Goal: Check status: Check status

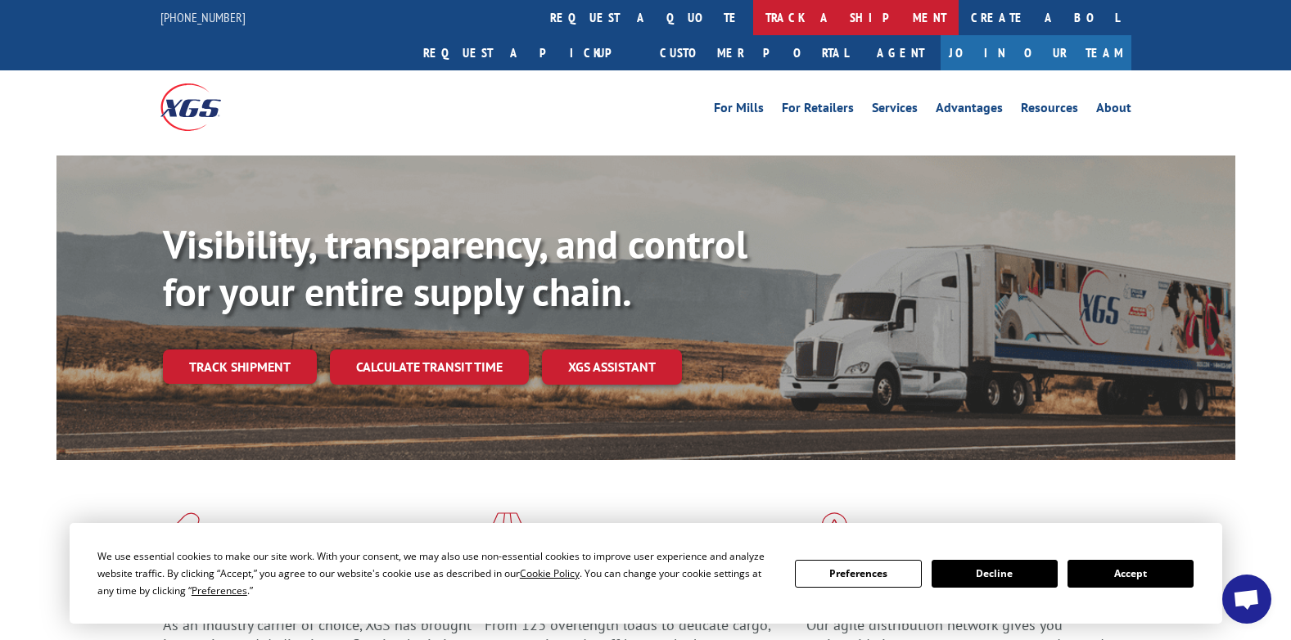
click at [753, 20] on link "track a shipment" at bounding box center [856, 17] width 206 height 35
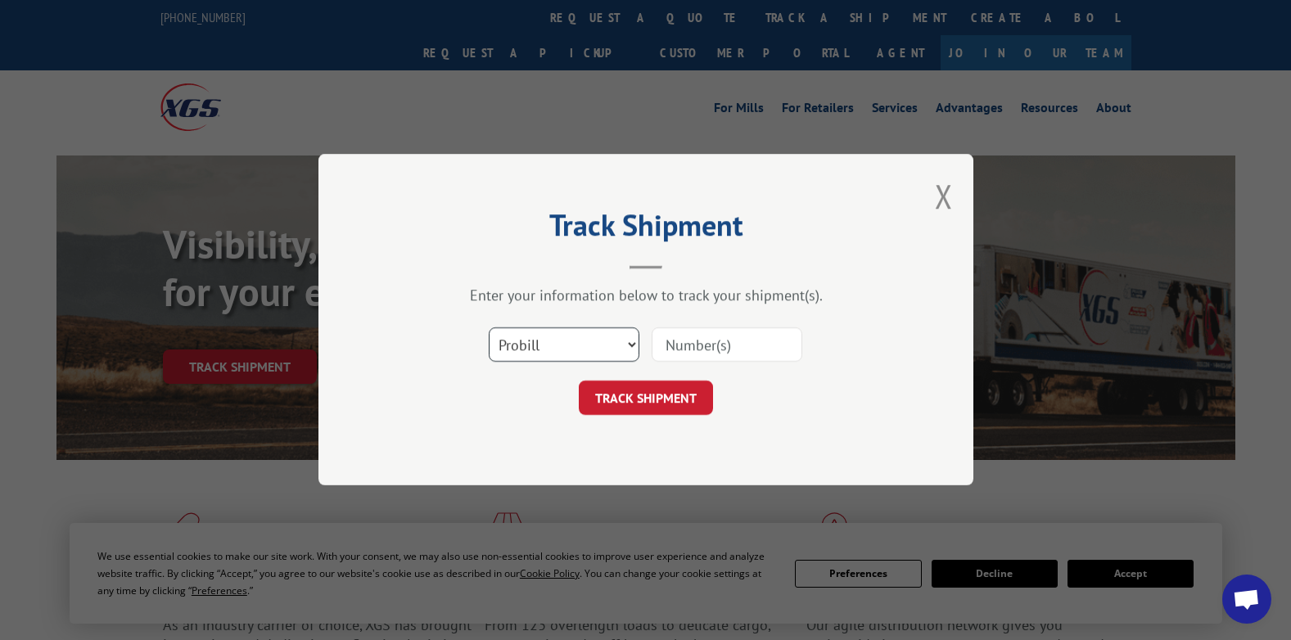
click at [571, 351] on select "Select category... Probill BOL PO" at bounding box center [564, 345] width 151 height 34
select select "po"
click at [489, 328] on select "Select category... Probill BOL PO" at bounding box center [564, 345] width 151 height 34
click at [680, 346] on input at bounding box center [727, 345] width 151 height 34
paste input "17521613"
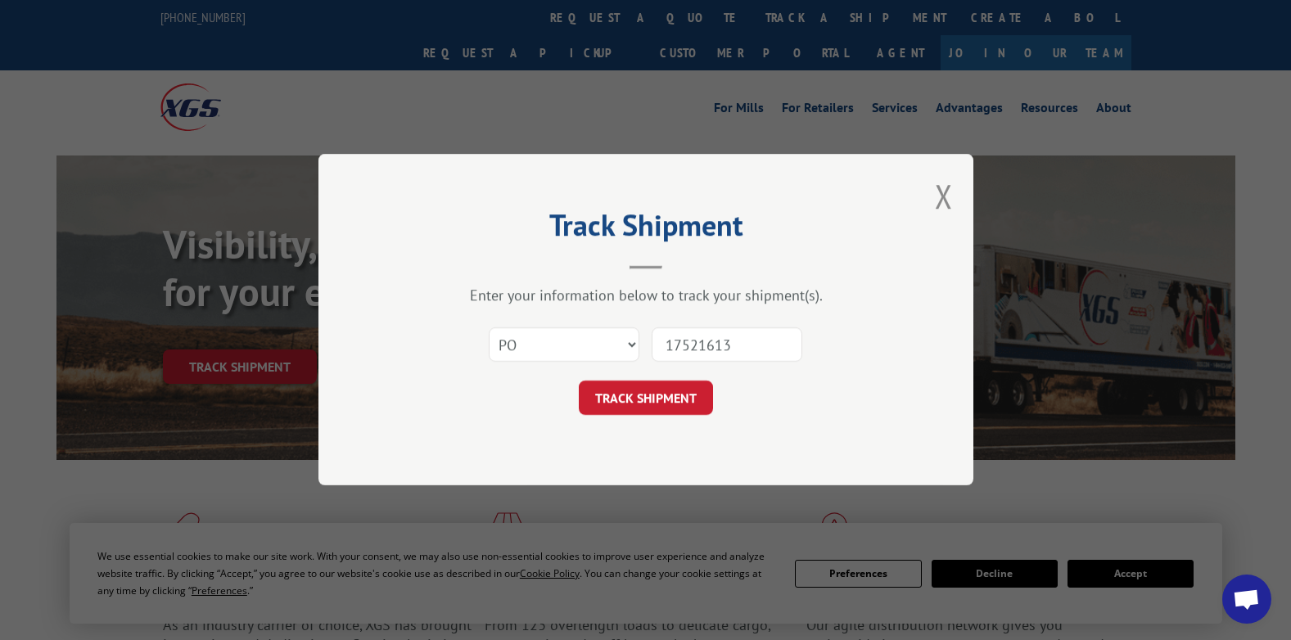
type input "17521613"
click at [627, 349] on select "Select category... Probill BOL PO" at bounding box center [564, 345] width 151 height 34
select select "bol"
click at [489, 328] on select "Select category... Probill BOL PO" at bounding box center [564, 345] width 151 height 34
click at [663, 402] on button "TRACK SHIPMENT" at bounding box center [646, 399] width 134 height 34
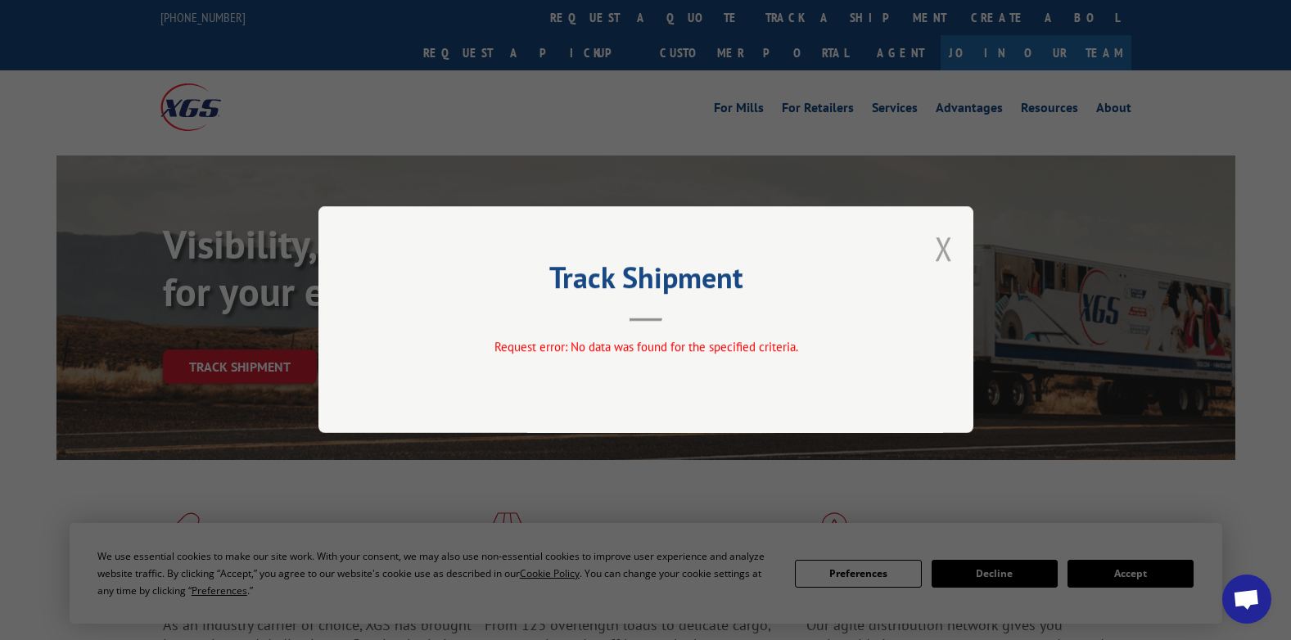
click at [943, 249] on button "Close modal" at bounding box center [944, 248] width 18 height 43
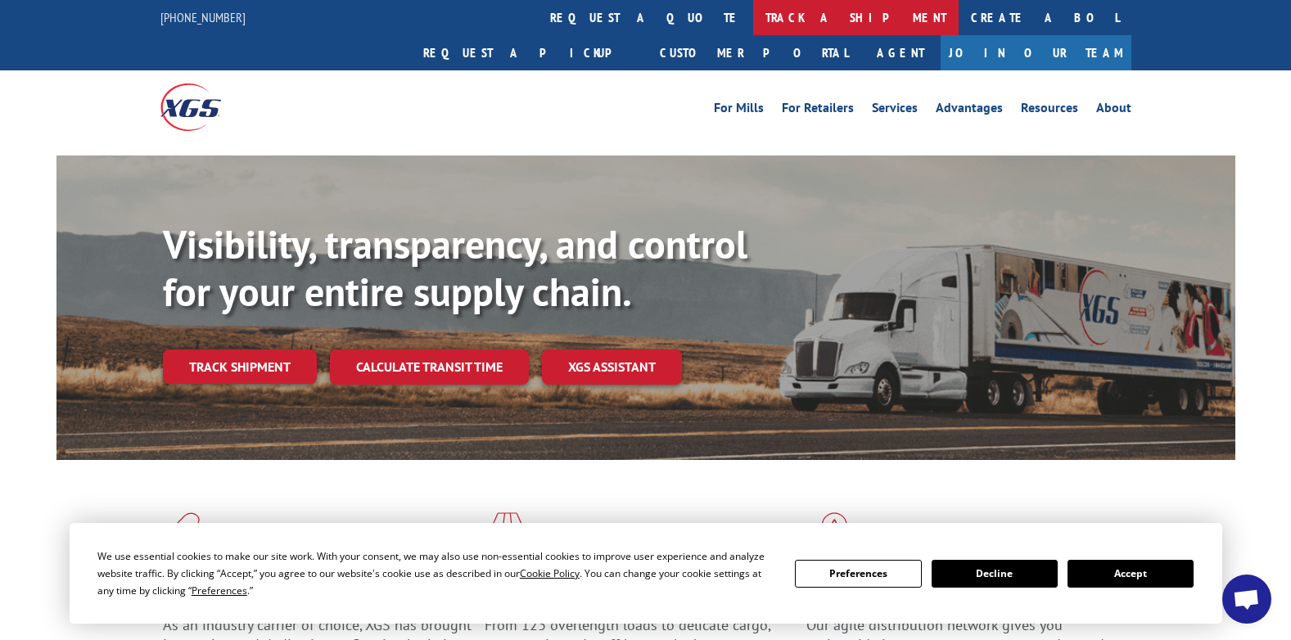
click at [753, 20] on link "track a shipment" at bounding box center [856, 17] width 206 height 35
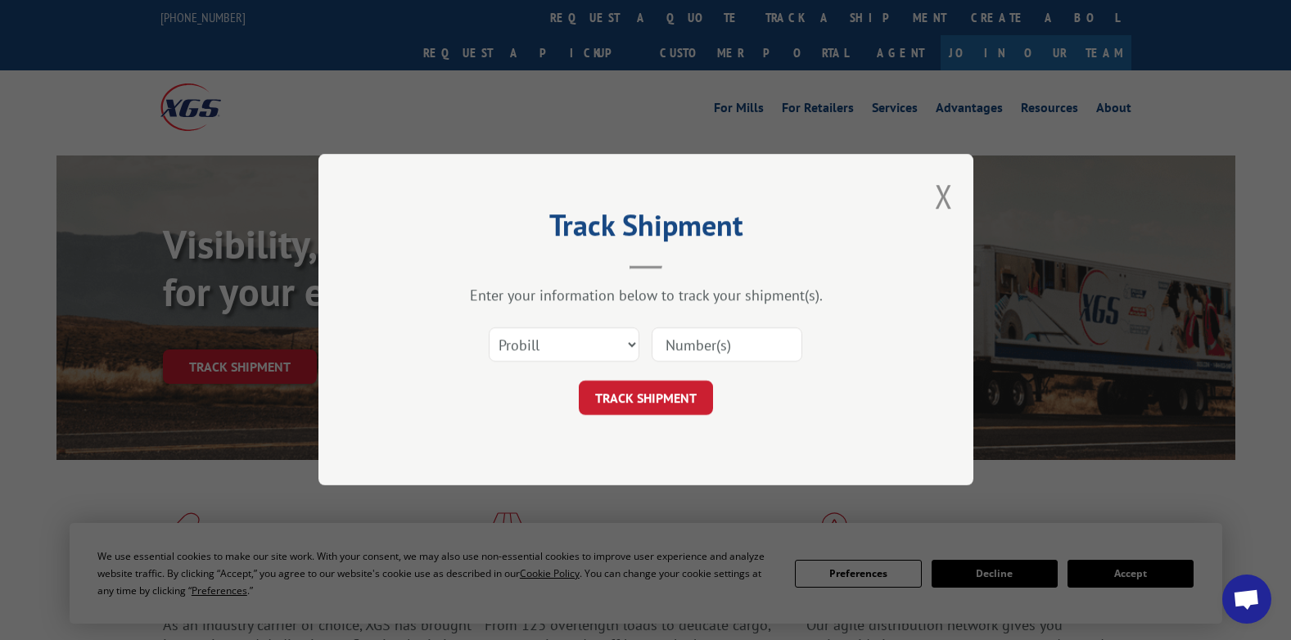
click at [693, 345] on input at bounding box center [727, 345] width 151 height 34
paste input "17521613"
type input "17521613"
click at [653, 391] on button "TRACK SHIPMENT" at bounding box center [646, 399] width 134 height 34
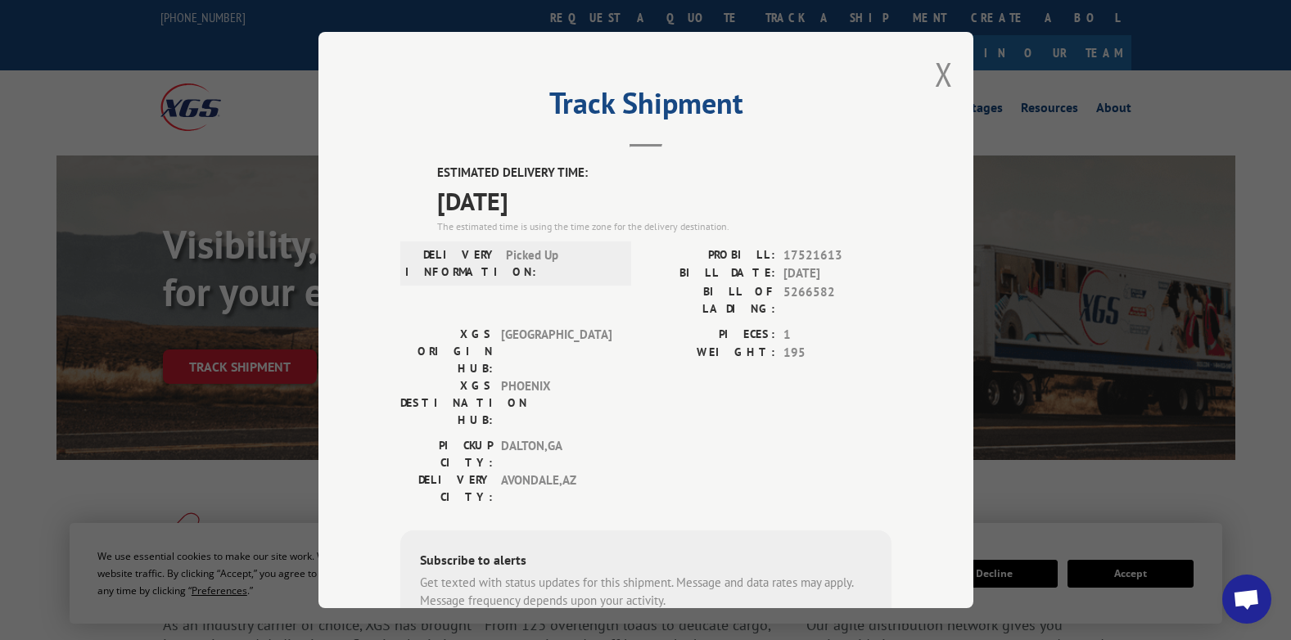
click at [935, 66] on button "Close modal" at bounding box center [944, 73] width 18 height 43
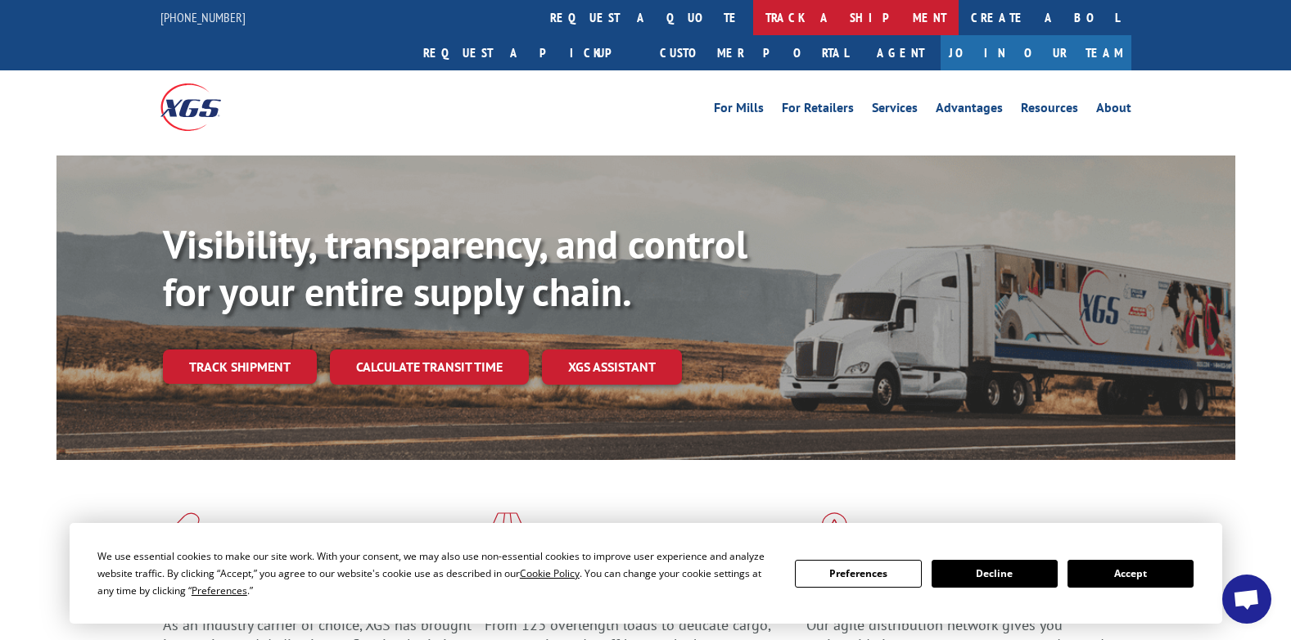
click at [753, 19] on link "track a shipment" at bounding box center [856, 17] width 206 height 35
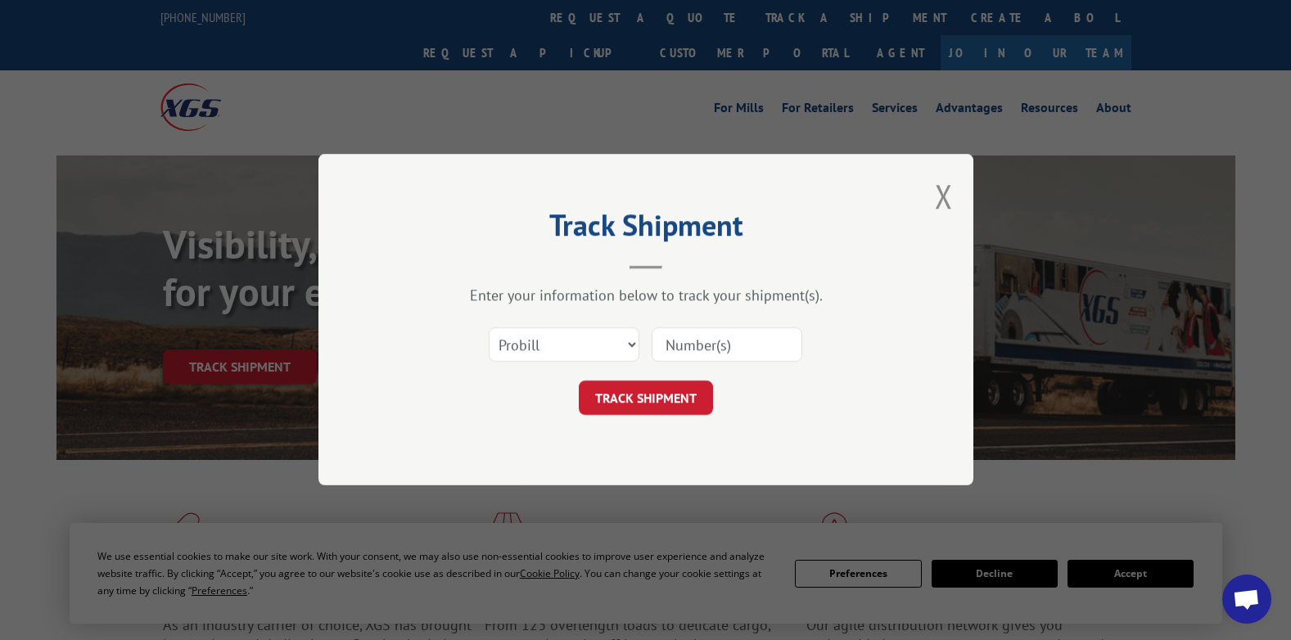
click at [677, 340] on input at bounding box center [727, 345] width 151 height 34
paste input "16755194"
type input "16755194"
click at [666, 405] on button "TRACK SHIPMENT" at bounding box center [646, 399] width 134 height 34
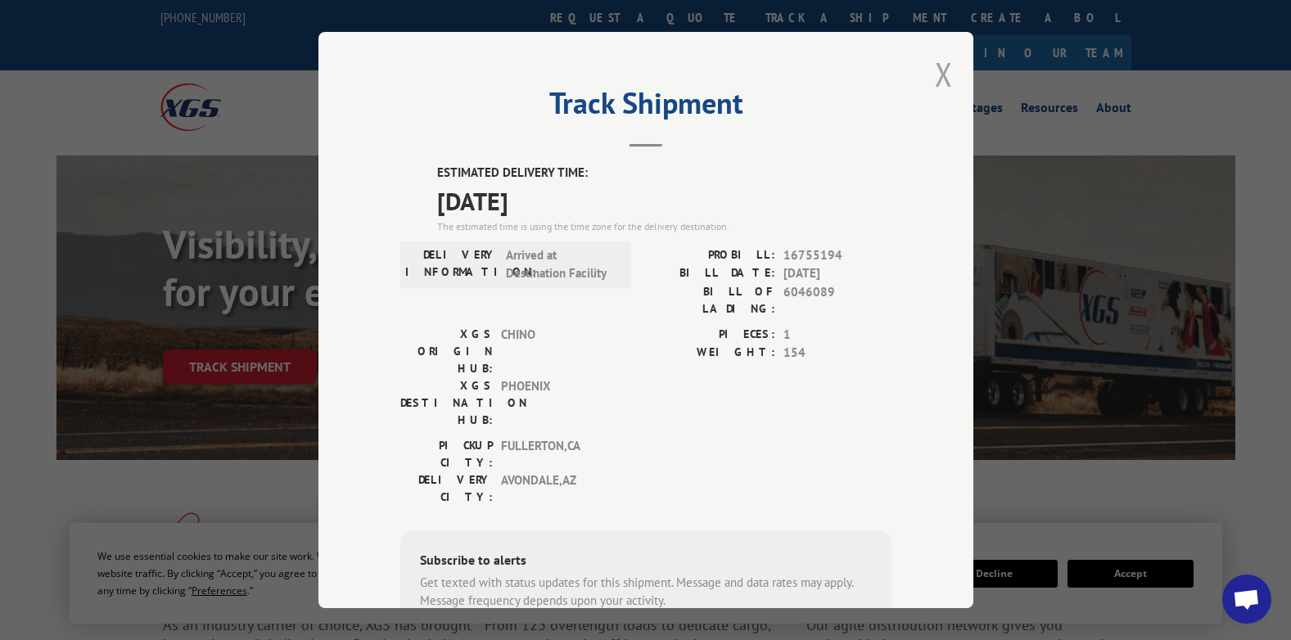
click at [941, 82] on button "Close modal" at bounding box center [944, 73] width 18 height 43
